Goal: Complete application form: Complete application form

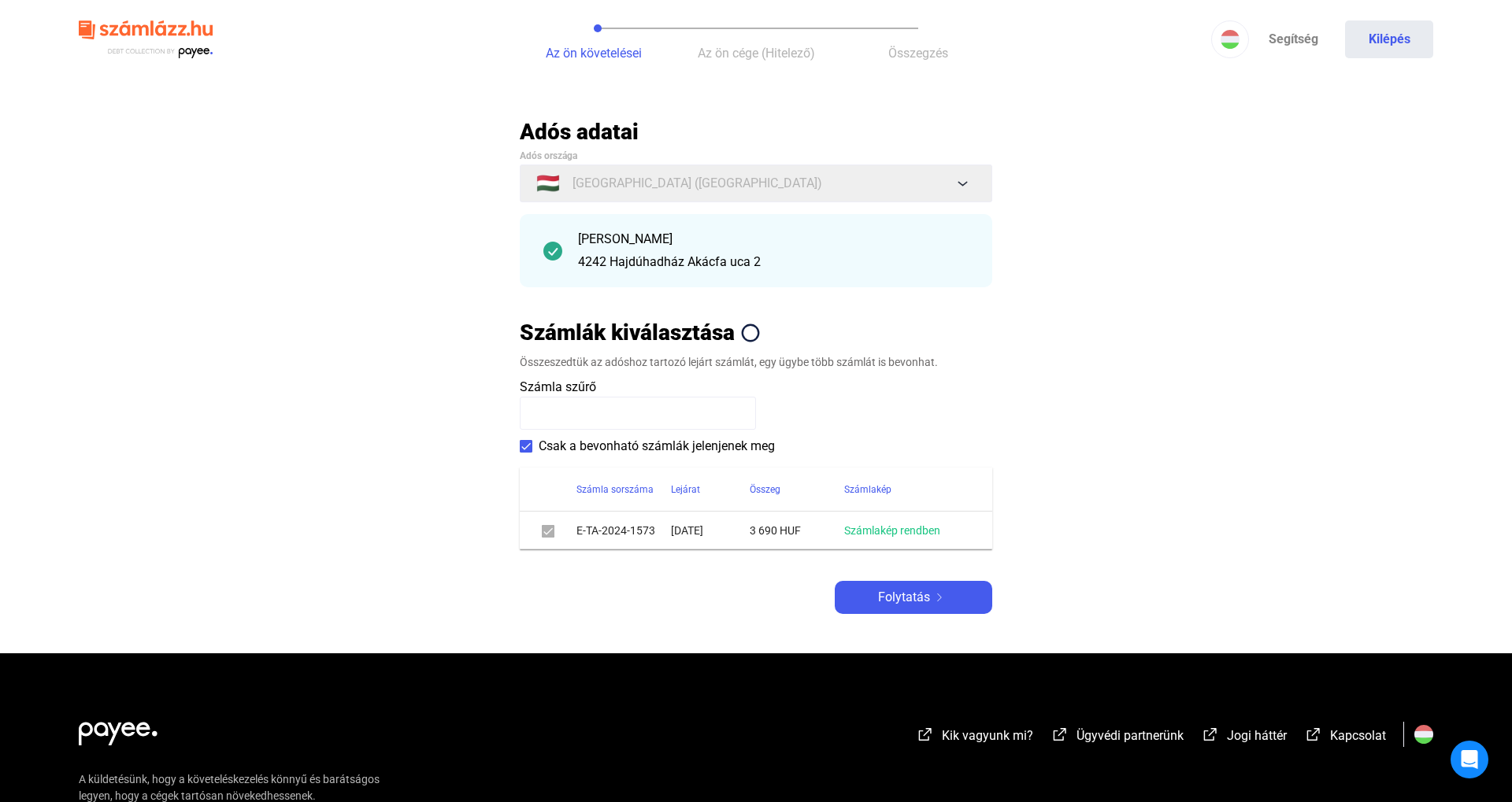
click at [914, 580] on div "Adós adatai Adós országa 🇭🇺 [GEOGRAPHIC_DATA] ([GEOGRAPHIC_DATA]) [PERSON_NAME]…" at bounding box center [756, 366] width 473 height 496
click at [908, 597] on span "Folytatás" at bounding box center [904, 597] width 52 height 19
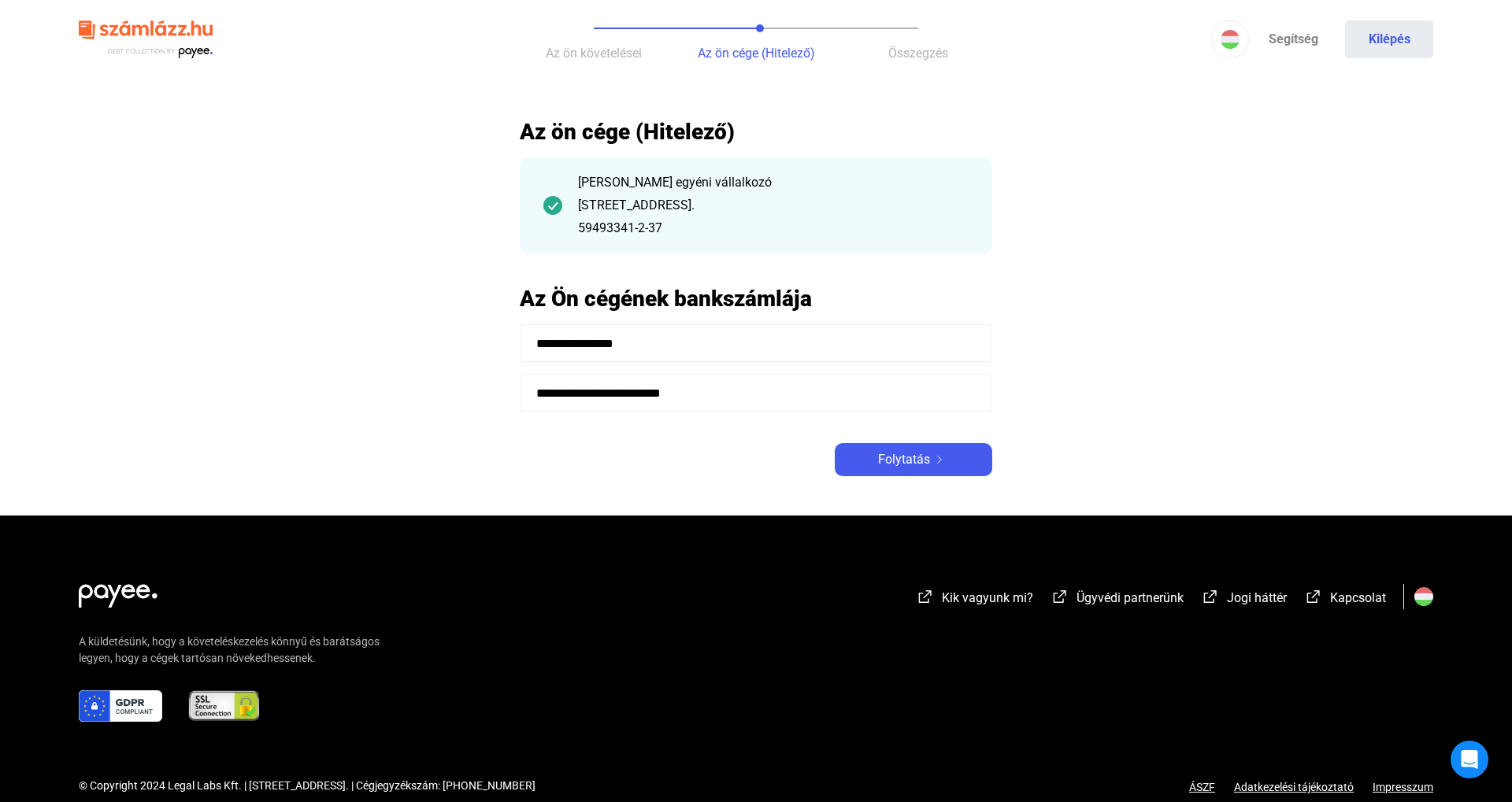
click at [905, 441] on div "**********" at bounding box center [756, 297] width 473 height 359
click at [911, 459] on span "Folytatás" at bounding box center [904, 459] width 52 height 19
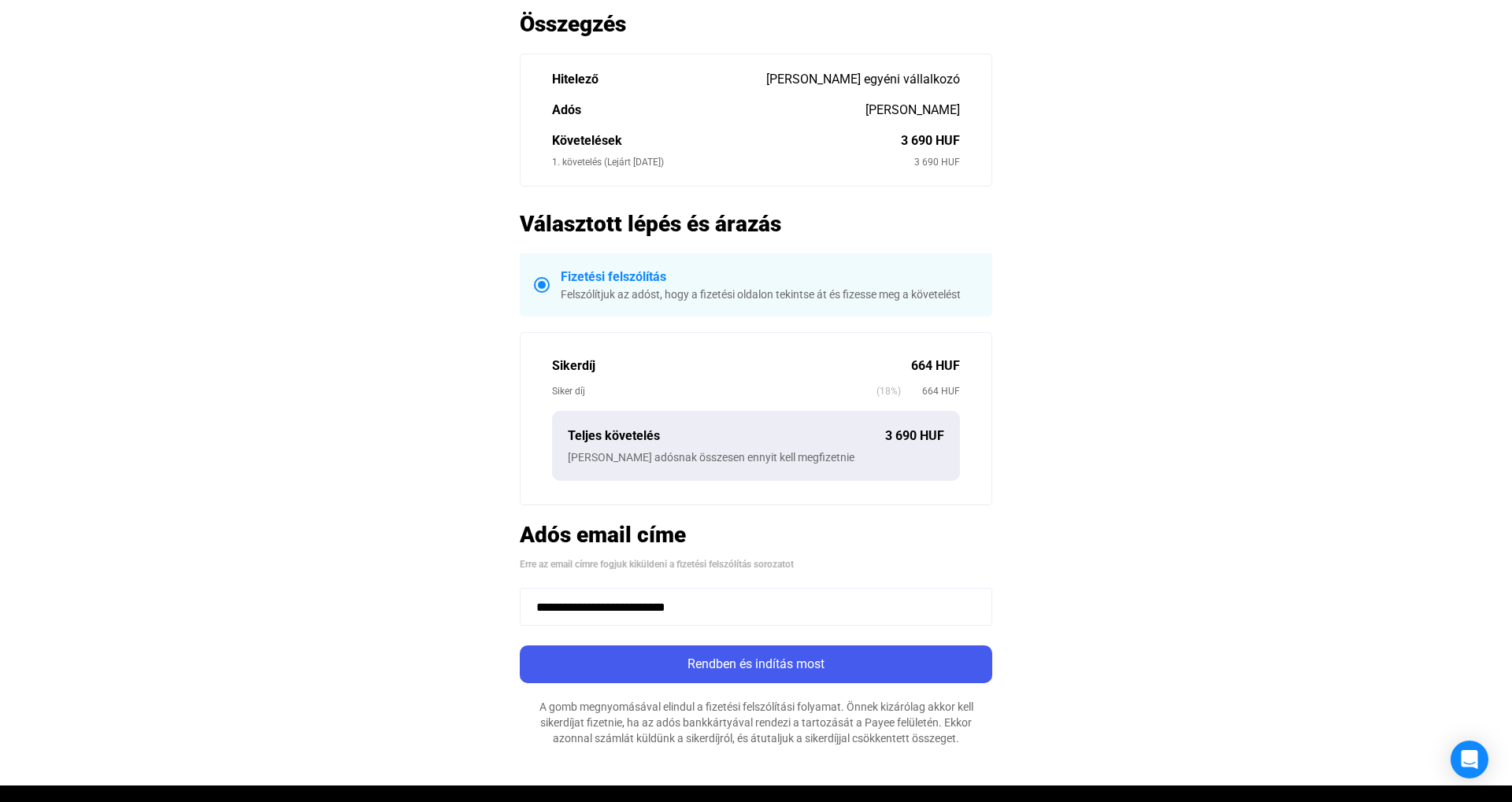
scroll to position [200, 0]
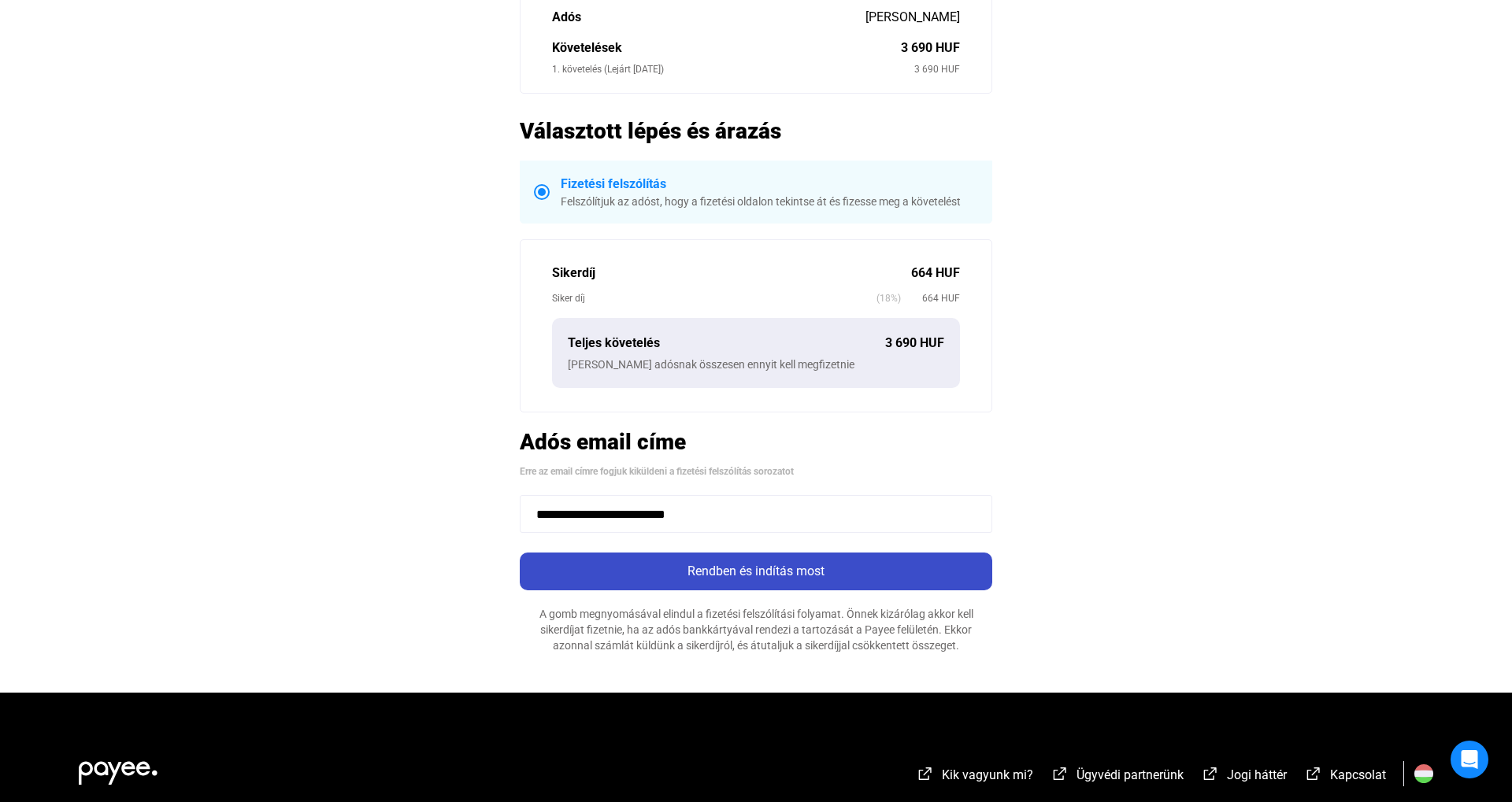
click at [845, 560] on button "Rendben és indítás most" at bounding box center [756, 571] width 473 height 37
